Goal: Information Seeking & Learning: Learn about a topic

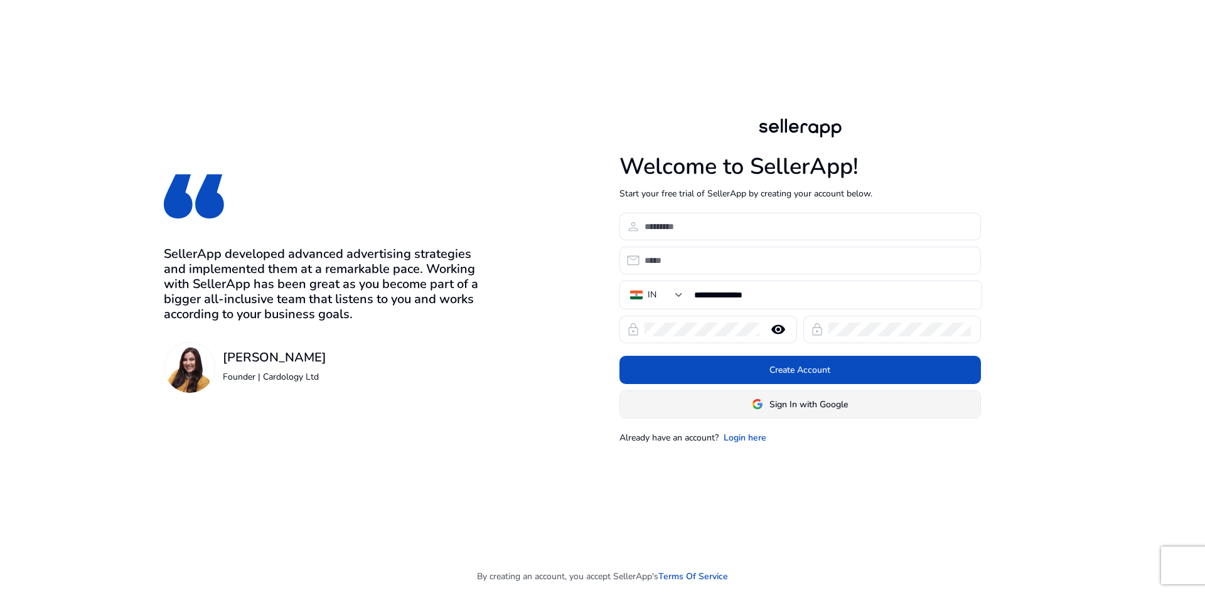
click at [811, 409] on span "Sign In with Google" at bounding box center [809, 404] width 78 height 13
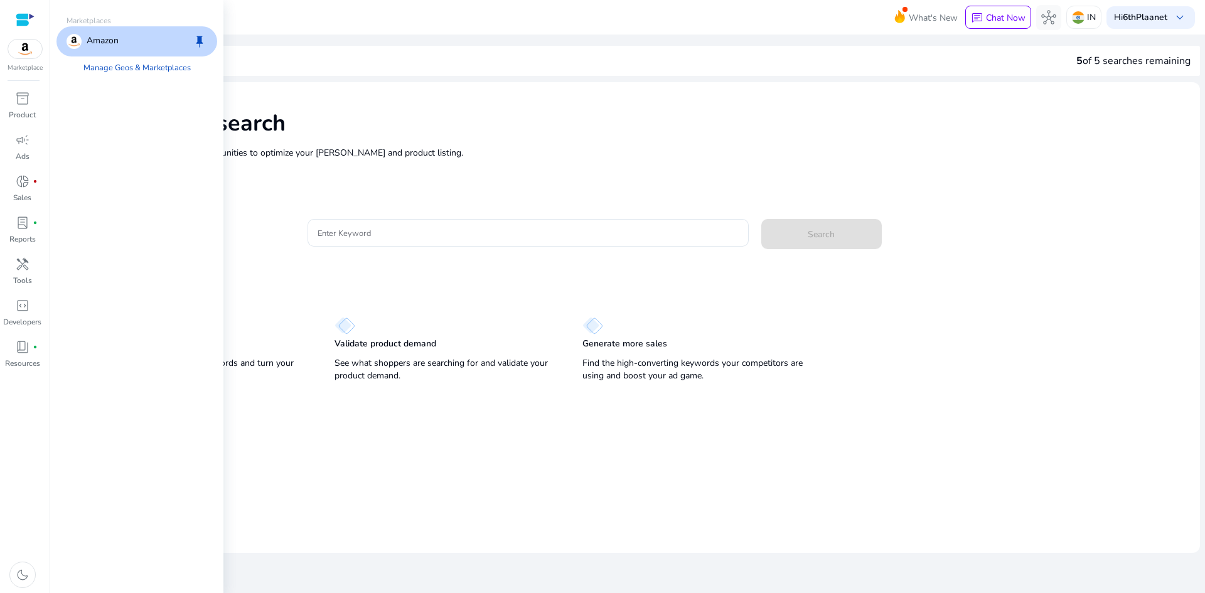
click at [29, 46] on img at bounding box center [25, 49] width 34 height 19
click at [21, 146] on span "campaign" at bounding box center [22, 139] width 15 height 15
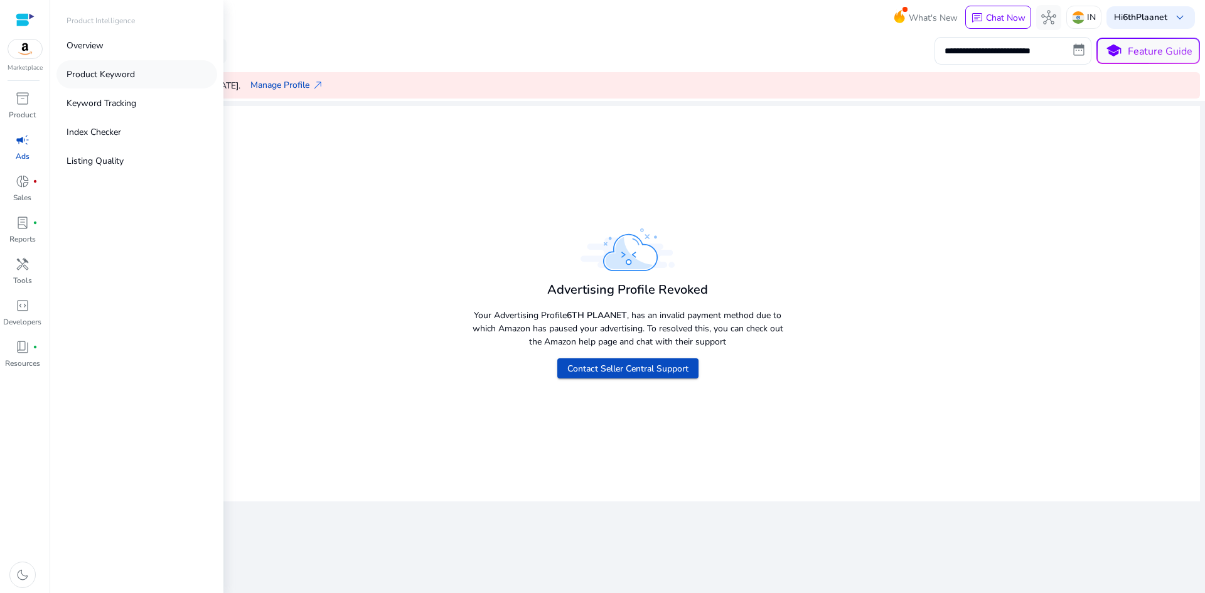
click at [109, 73] on p "Product Keyword" at bounding box center [101, 74] width 68 height 13
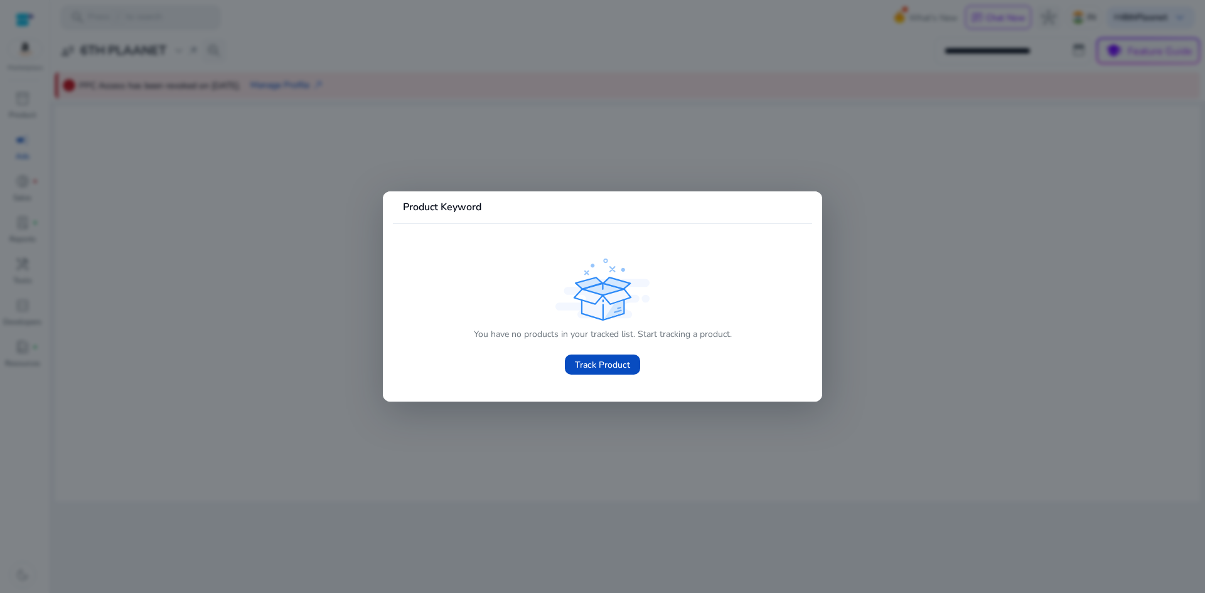
click at [1032, 240] on div at bounding box center [602, 296] width 1205 height 593
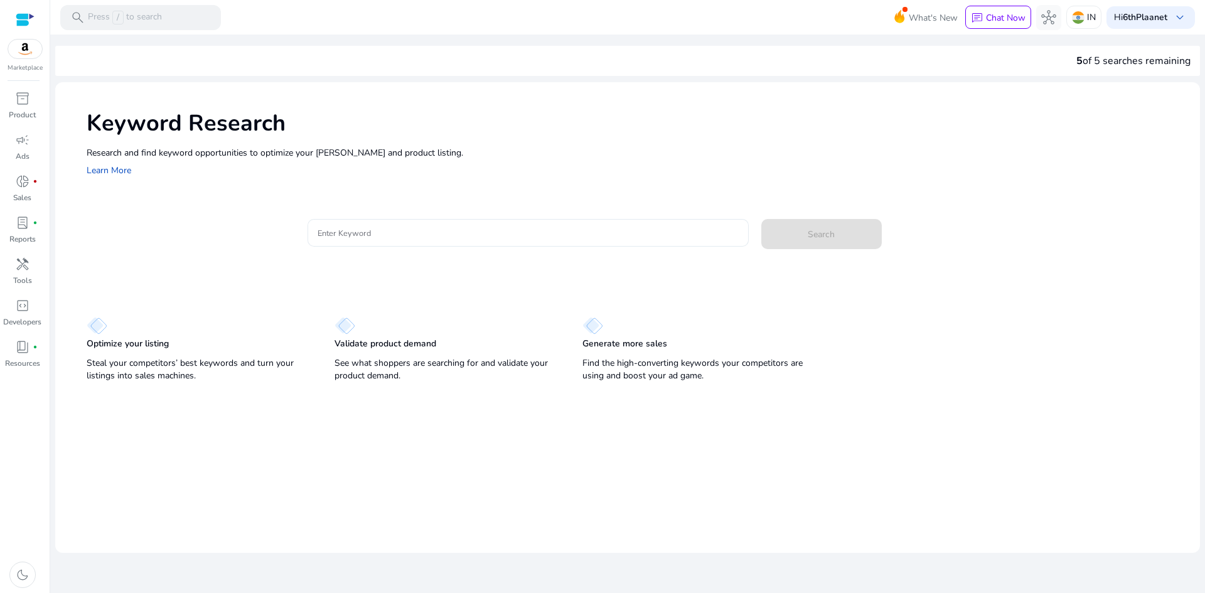
click at [382, 225] on div at bounding box center [528, 233] width 421 height 28
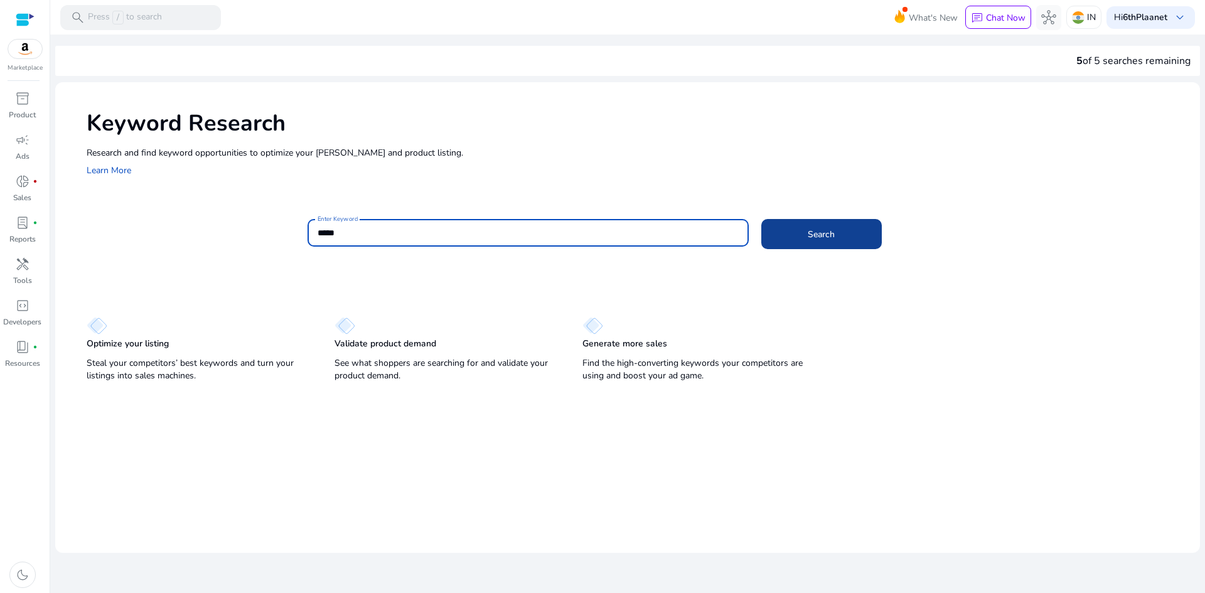
type input "*****"
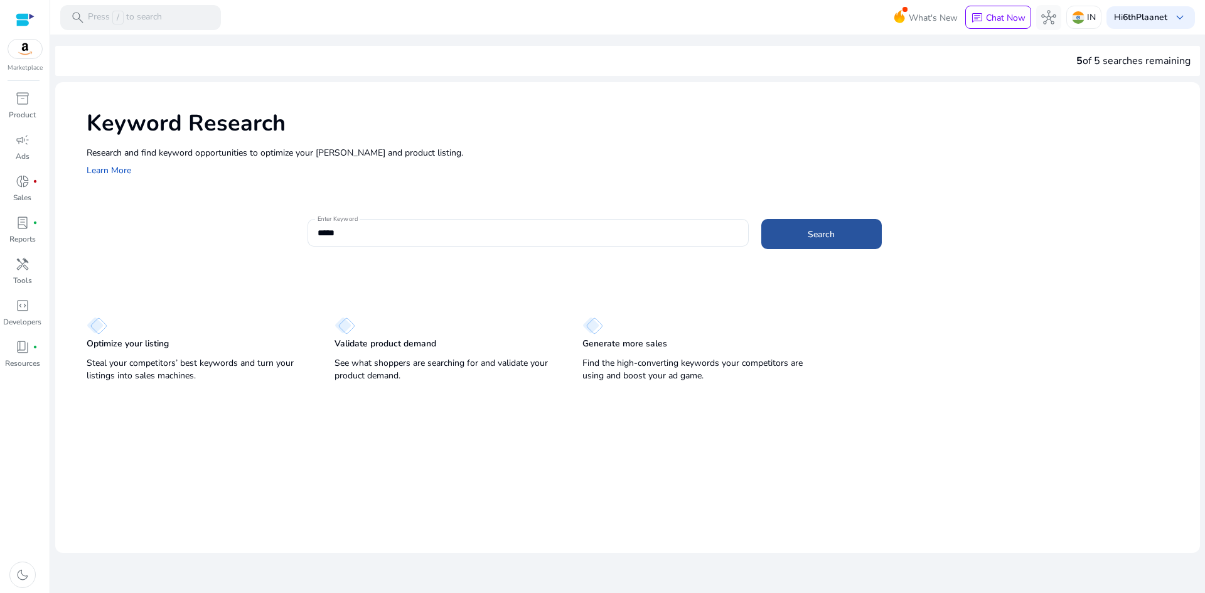
click at [825, 231] on span "Search" at bounding box center [821, 234] width 27 height 13
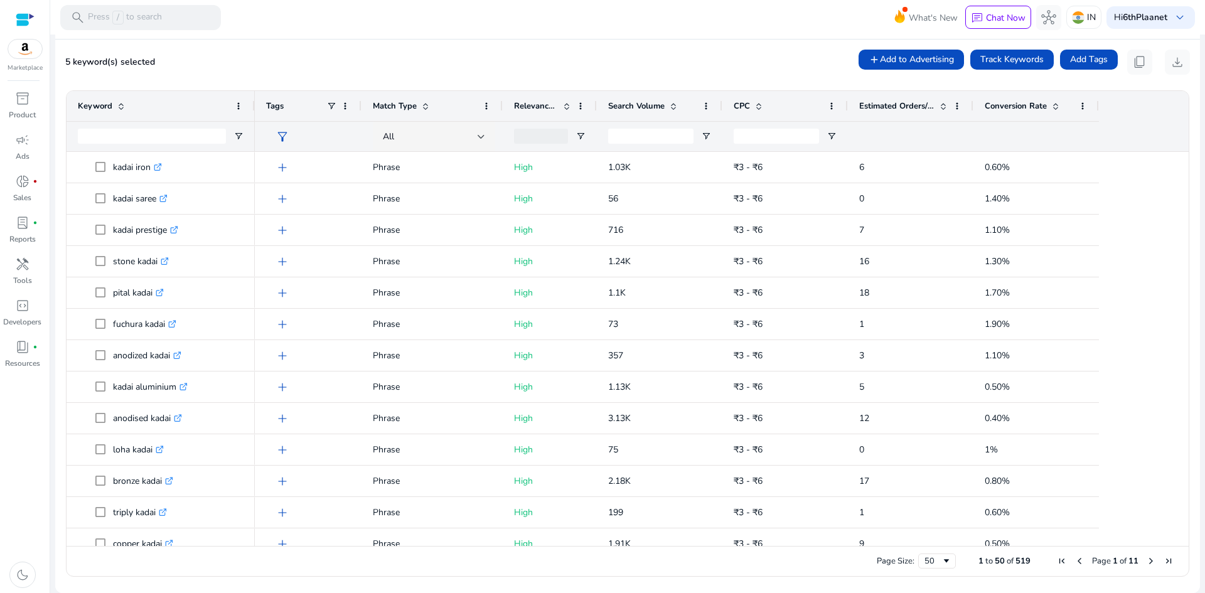
click at [1148, 562] on span "Next Page" at bounding box center [1151, 561] width 10 height 10
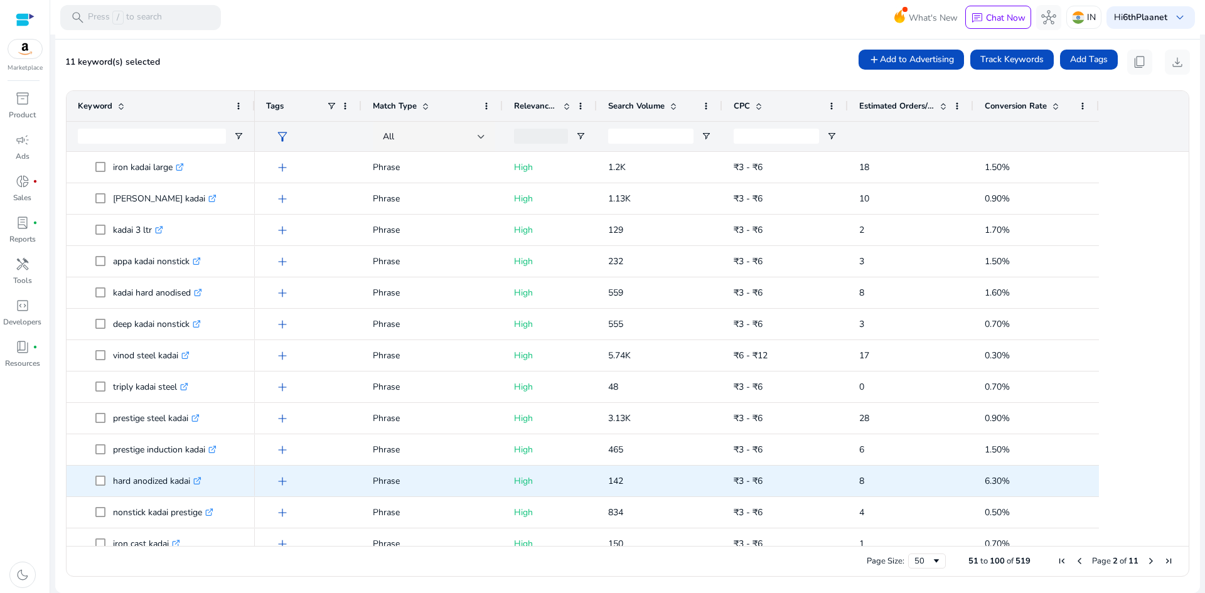
scroll to position [1175, 0]
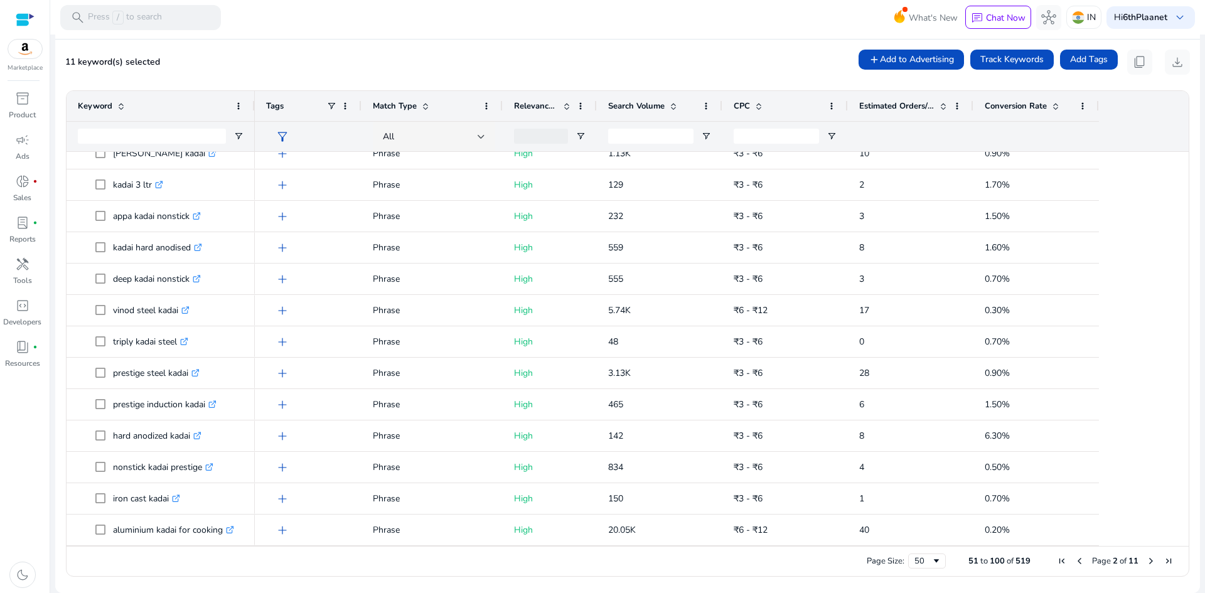
click at [1146, 560] on span "Next Page" at bounding box center [1151, 561] width 10 height 10
